Goal: Task Accomplishment & Management: Manage account settings

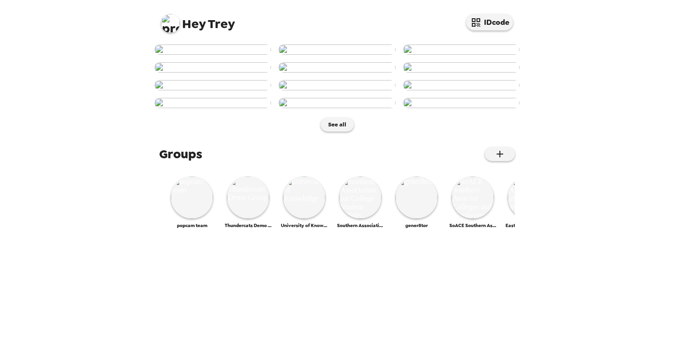
scroll to position [250, 0]
click at [169, 23] on img at bounding box center [170, 23] width 19 height 19
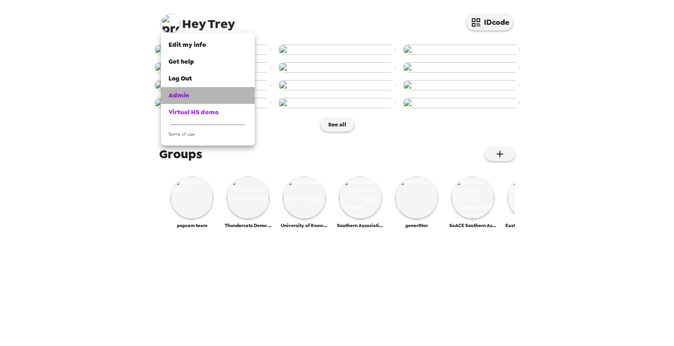
click at [192, 97] on div "Admin" at bounding box center [208, 95] width 79 height 9
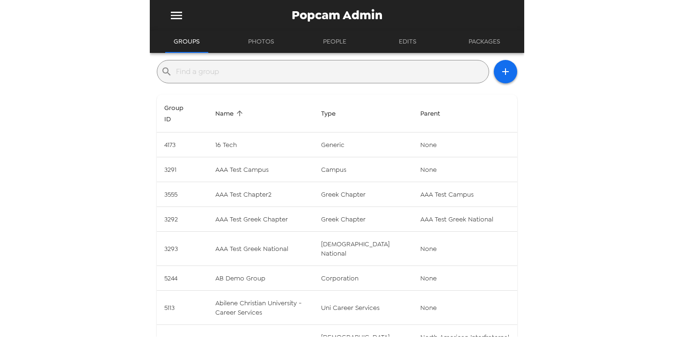
click at [285, 72] on input "text" at bounding box center [330, 71] width 309 height 15
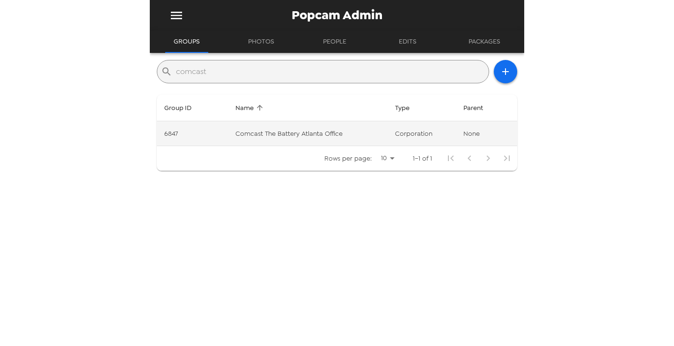
type input "comcast"
click at [300, 135] on td "Comcast The Battery Atlanta Office" at bounding box center [308, 133] width 160 height 25
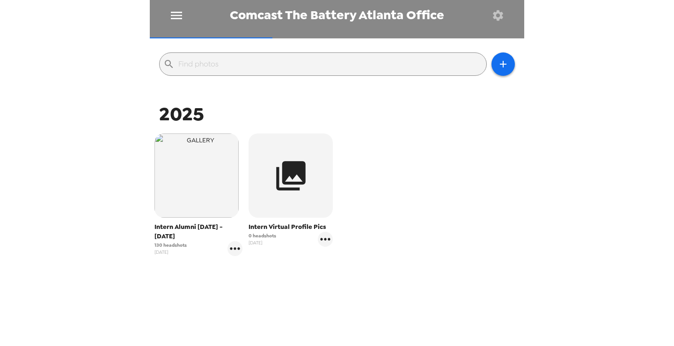
scroll to position [91, 0]
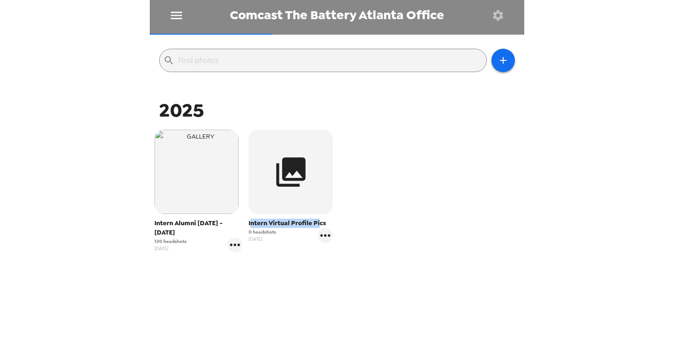
drag, startPoint x: 249, startPoint y: 221, endPoint x: 315, endPoint y: 224, distance: 65.7
click at [315, 224] on span "Intern Virtual Profile Pics" at bounding box center [291, 223] width 84 height 9
click at [312, 225] on span "Intern Virtual Profile Pics" at bounding box center [291, 223] width 84 height 9
click at [322, 237] on icon "gallery menu" at bounding box center [325, 235] width 15 height 15
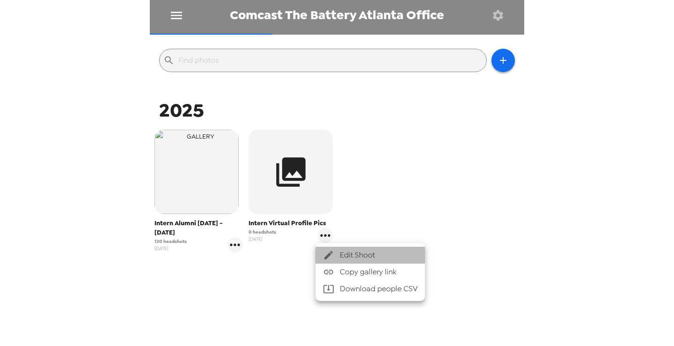
click at [355, 250] on span "Edit Shoot" at bounding box center [379, 255] width 78 height 11
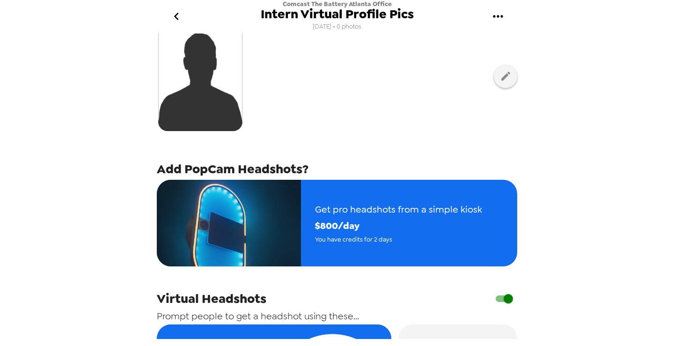
scroll to position [316, 0]
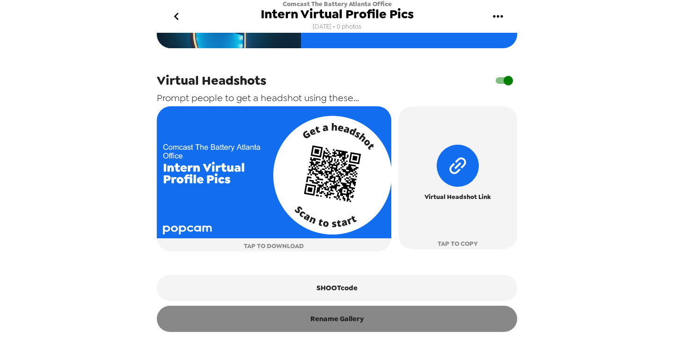
click at [342, 323] on button "Rename Gallery" at bounding box center [337, 319] width 361 height 26
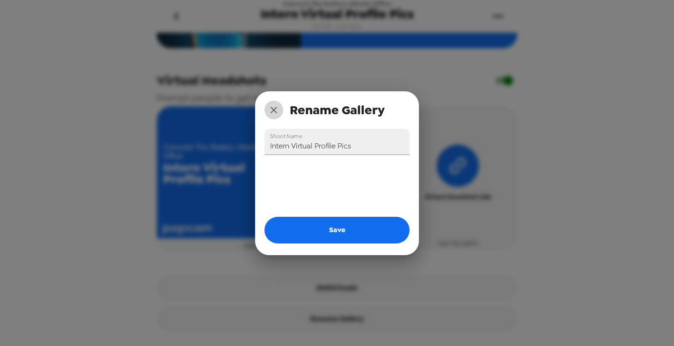
click at [272, 105] on icon "close" at bounding box center [273, 109] width 11 height 11
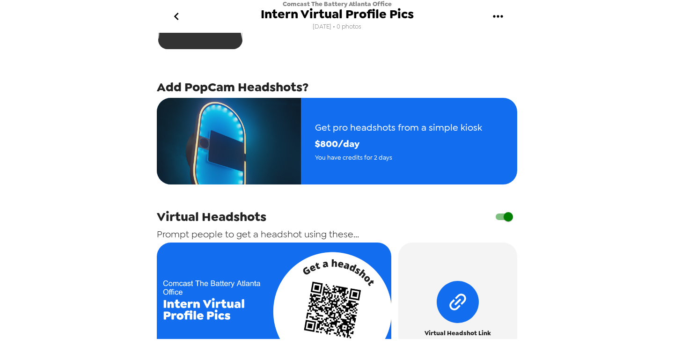
scroll to position [129, 0]
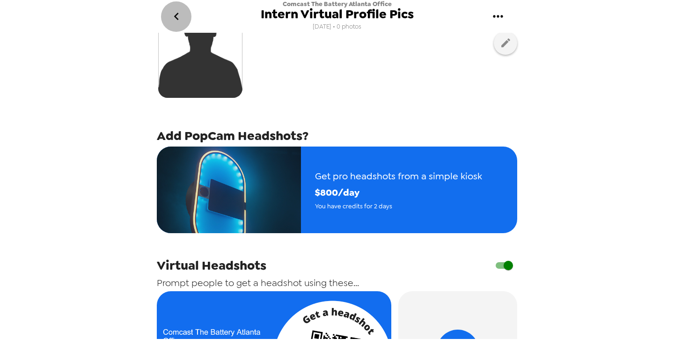
click at [171, 20] on icon "go back" at bounding box center [176, 16] width 15 height 15
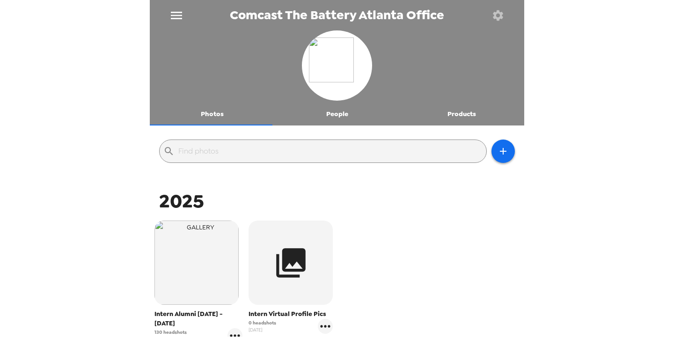
scroll to position [91, 0]
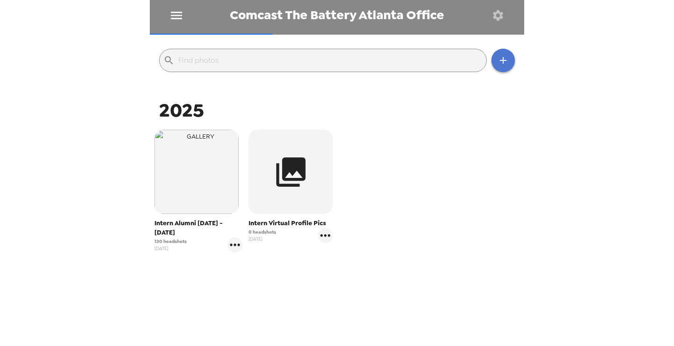
click at [504, 62] on button "button" at bounding box center [503, 60] width 23 height 23
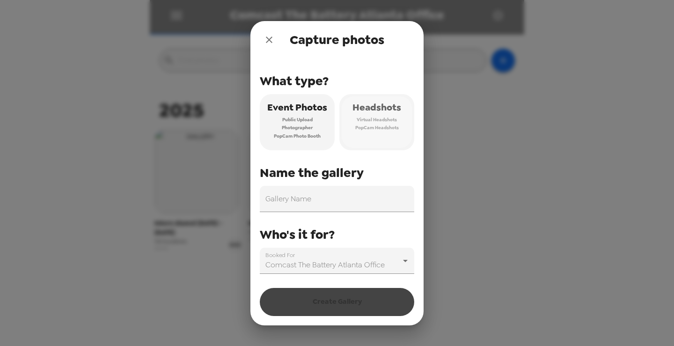
click at [374, 116] on span "Virtual Headshots" at bounding box center [377, 120] width 40 height 8
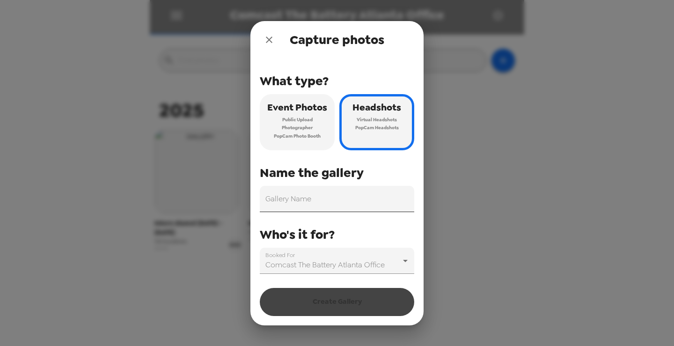
click at [327, 203] on input "Gallery Name" at bounding box center [337, 199] width 155 height 26
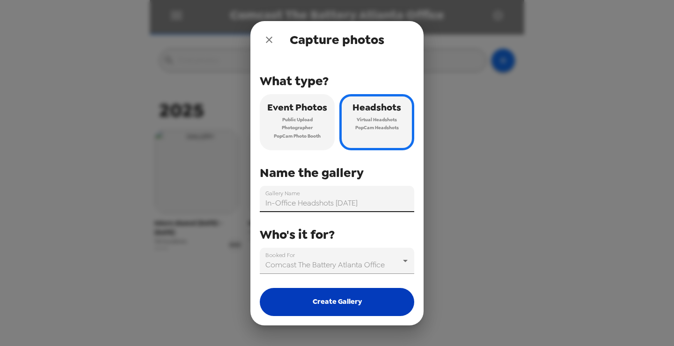
type input "In-Office Headshots October 2025"
click at [368, 301] on button "Create Gallery" at bounding box center [337, 302] width 155 height 28
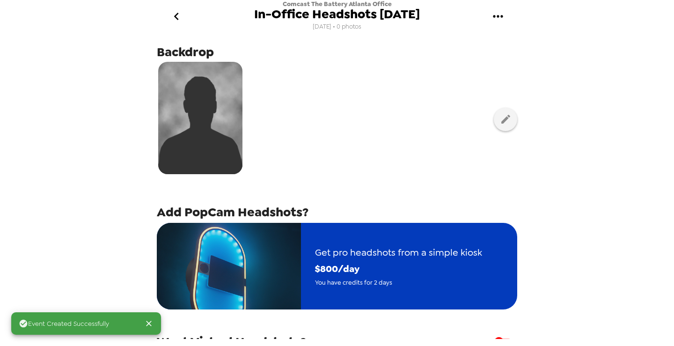
scroll to position [141, 0]
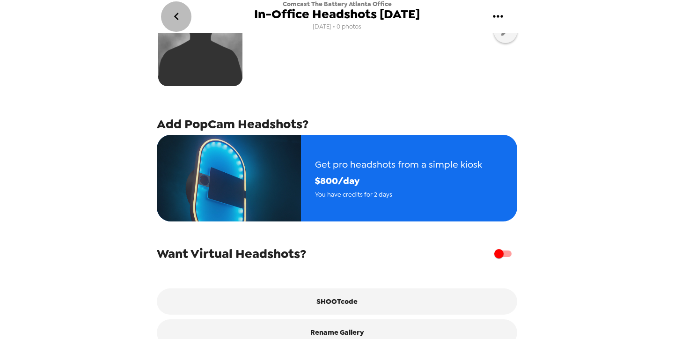
click at [180, 16] on icon "go back" at bounding box center [176, 16] width 15 height 15
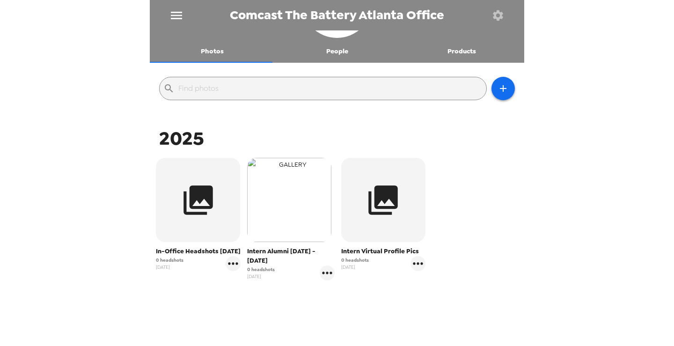
scroll to position [100, 0]
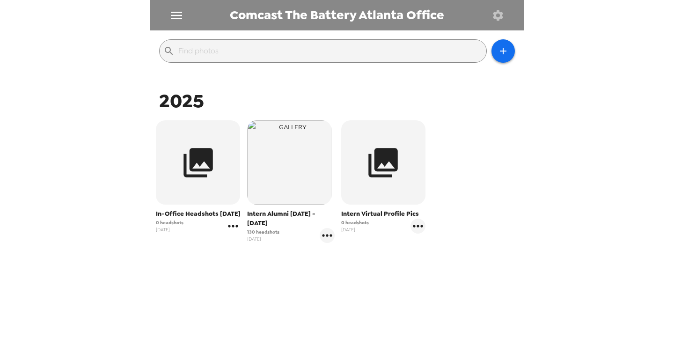
click at [236, 234] on icon "gallery menu" at bounding box center [233, 226] width 15 height 15
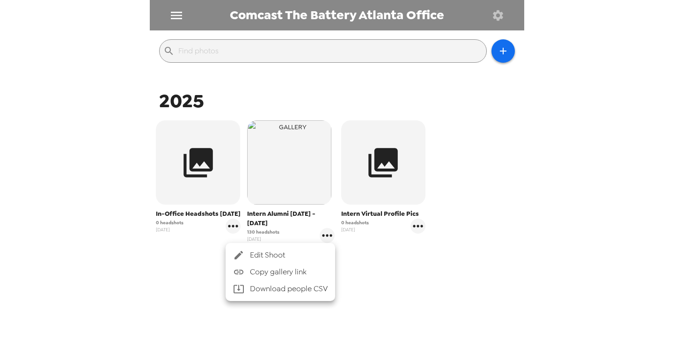
click at [253, 254] on span "Edit Shoot" at bounding box center [289, 255] width 78 height 11
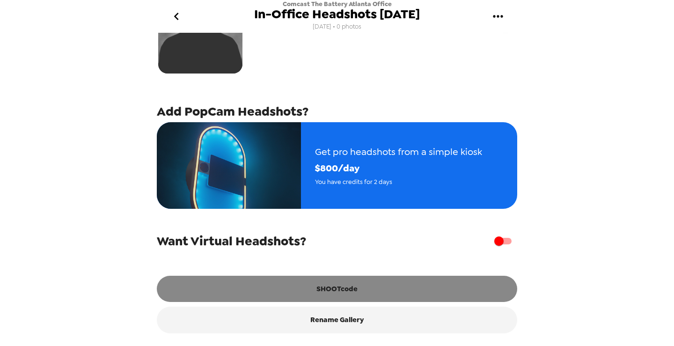
scroll to position [159, 0]
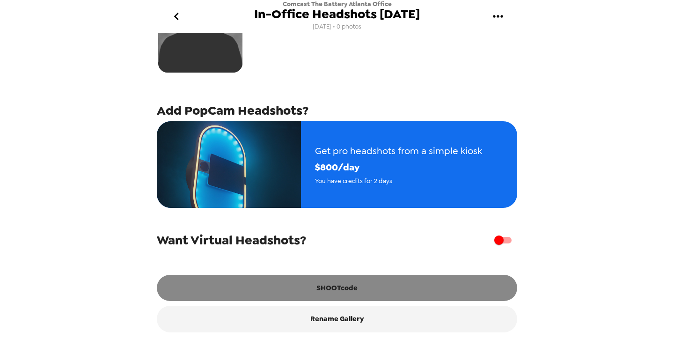
click at [361, 294] on button "SHOOTcode" at bounding box center [337, 288] width 361 height 26
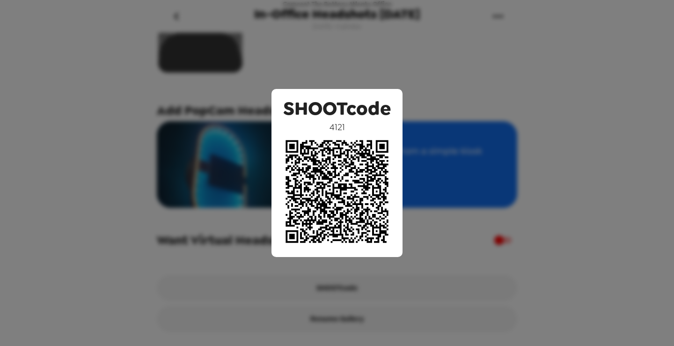
click at [105, 170] on div "SHOOTcode 4121" at bounding box center [337, 173] width 674 height 346
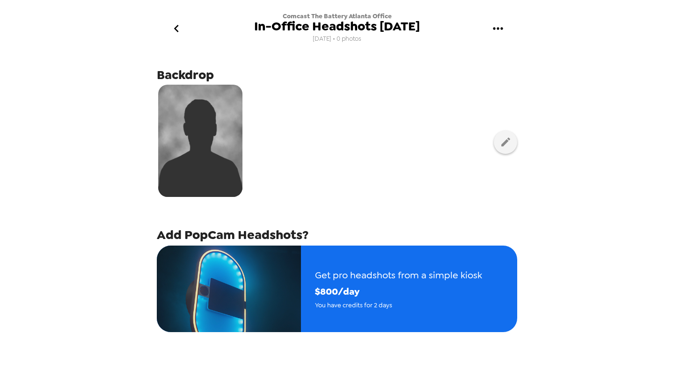
scroll to position [0, 0]
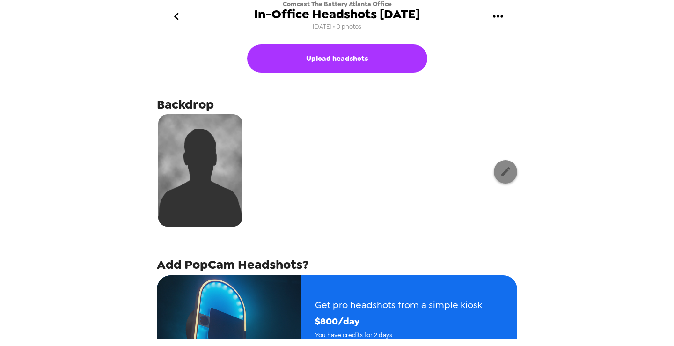
click at [494, 170] on button "button" at bounding box center [505, 171] width 23 height 23
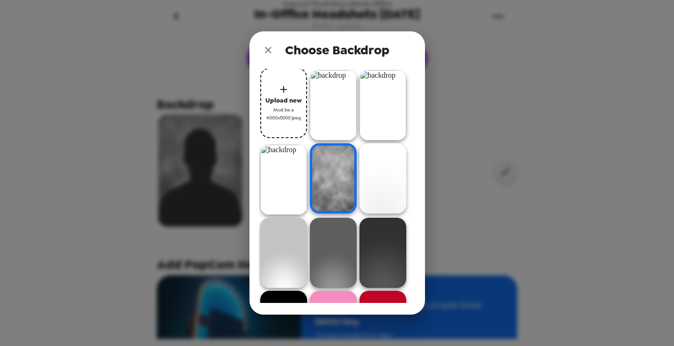
click at [333, 101] on img at bounding box center [333, 105] width 47 height 70
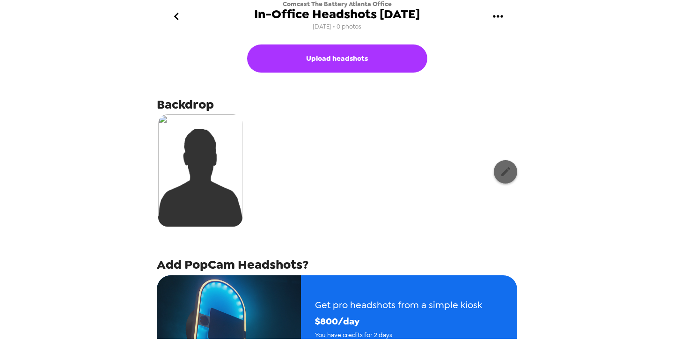
click at [500, 168] on icon "button" at bounding box center [506, 172] width 12 height 12
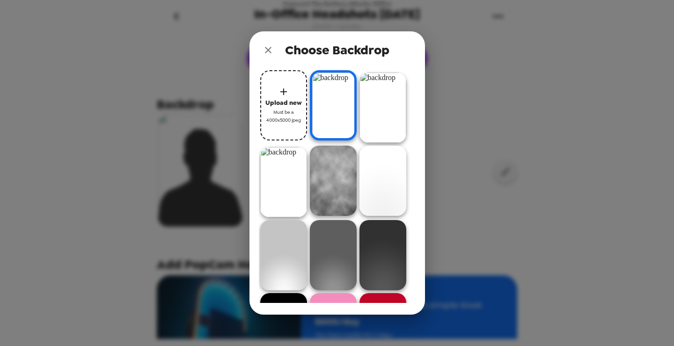
click at [337, 183] on img at bounding box center [333, 181] width 47 height 70
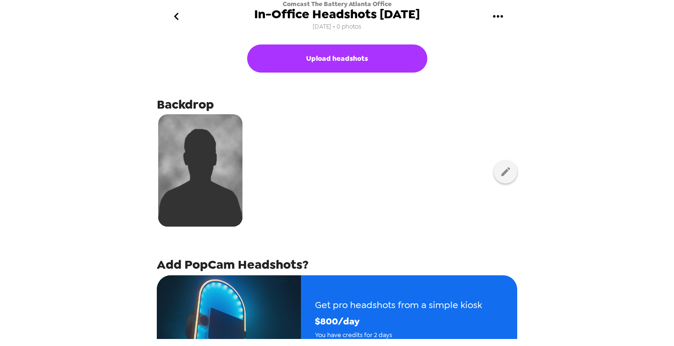
click at [178, 15] on icon "go back" at bounding box center [176, 16] width 15 height 15
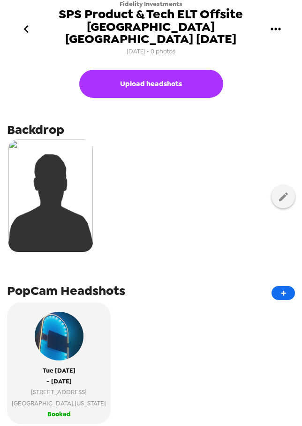
scroll to position [94, 0]
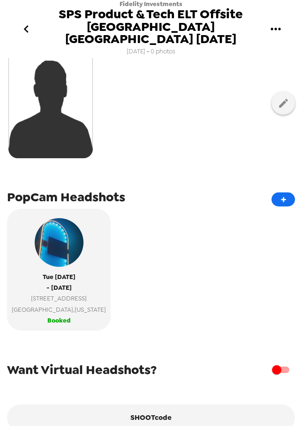
click at [20, 25] on icon "go back" at bounding box center [26, 29] width 15 height 15
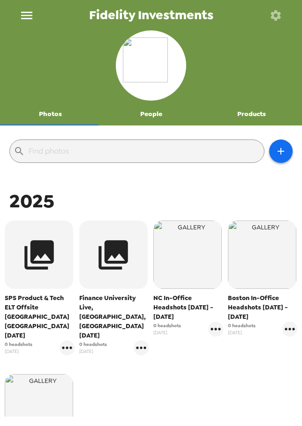
click at [29, 15] on icon "menu" at bounding box center [26, 15] width 11 height 7
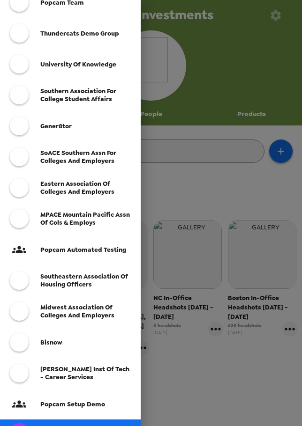
scroll to position [187, 0]
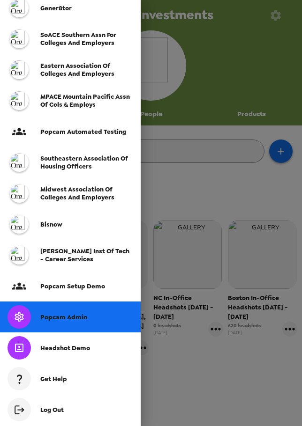
click at [74, 316] on span "Popcam Admin" at bounding box center [63, 317] width 47 height 8
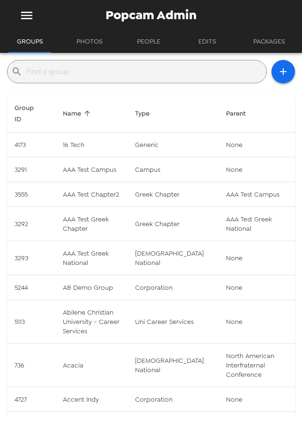
click at [76, 70] on input "text" at bounding box center [144, 71] width 236 height 15
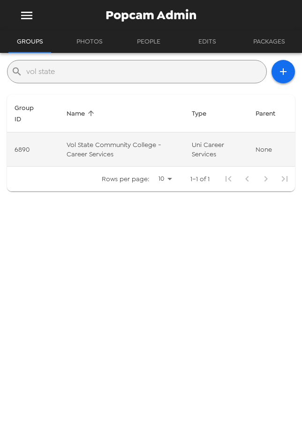
type input "vol state"
click at [117, 154] on td "Vol State Community College - Career Services" at bounding box center [121, 150] width 125 height 34
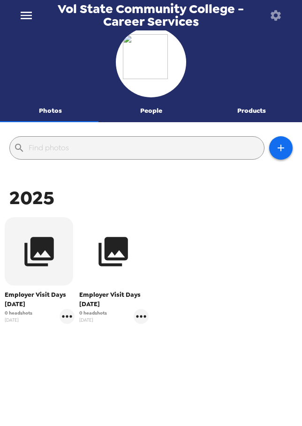
scroll to position [4, 0]
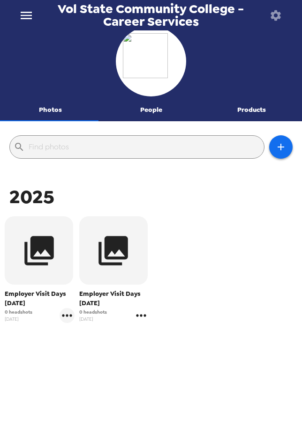
click at [138, 317] on icon "gallery menu" at bounding box center [141, 315] width 10 height 2
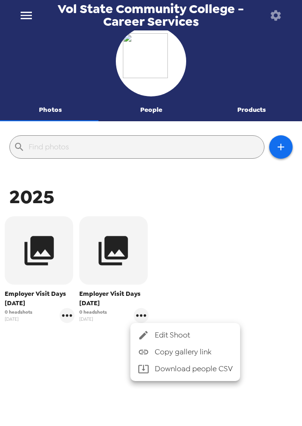
drag, startPoint x: 187, startPoint y: 211, endPoint x: 202, endPoint y: 67, distance: 144.6
click at [194, 190] on div at bounding box center [151, 213] width 302 height 426
